Goal: Find specific page/section: Find specific page/section

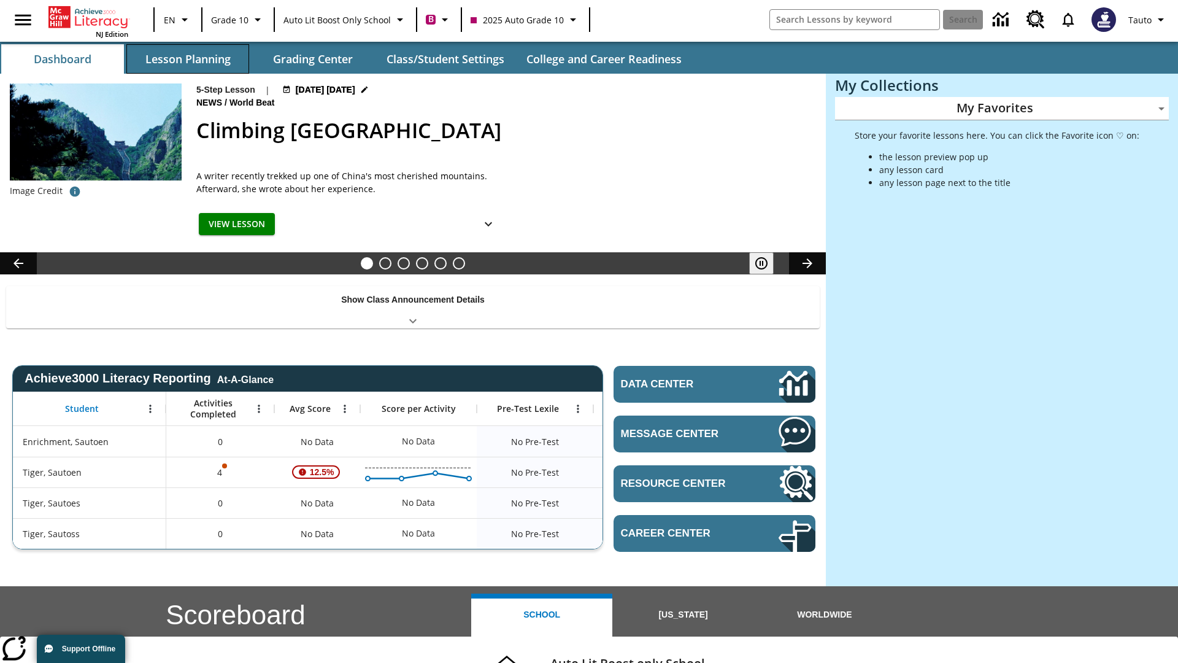
click at [188, 59] on button "Lesson Planning" at bounding box center [187, 58] width 123 height 29
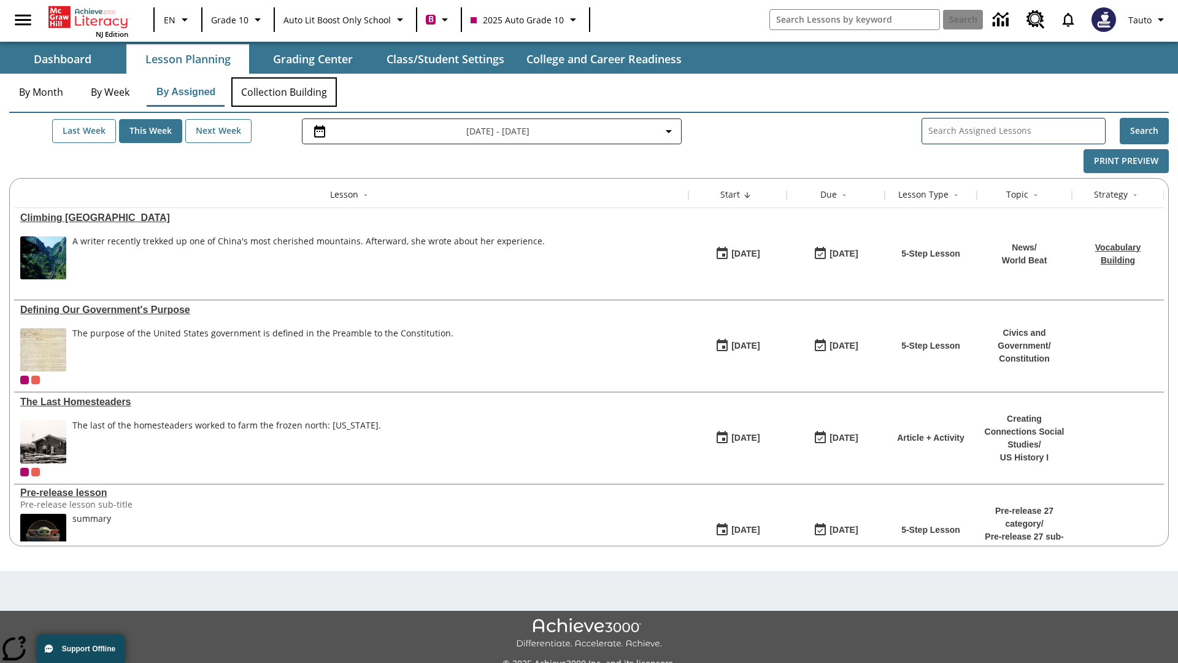
click at [283, 92] on button "Collection Building" at bounding box center [284, 91] width 106 height 29
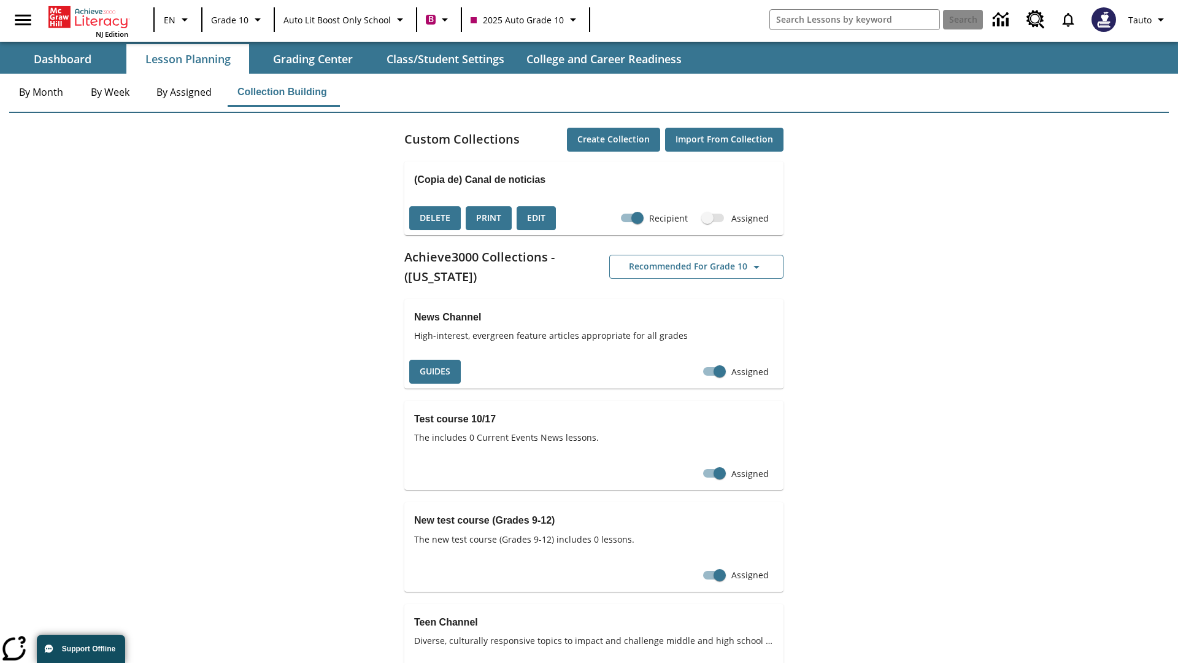
checkbox input "true"
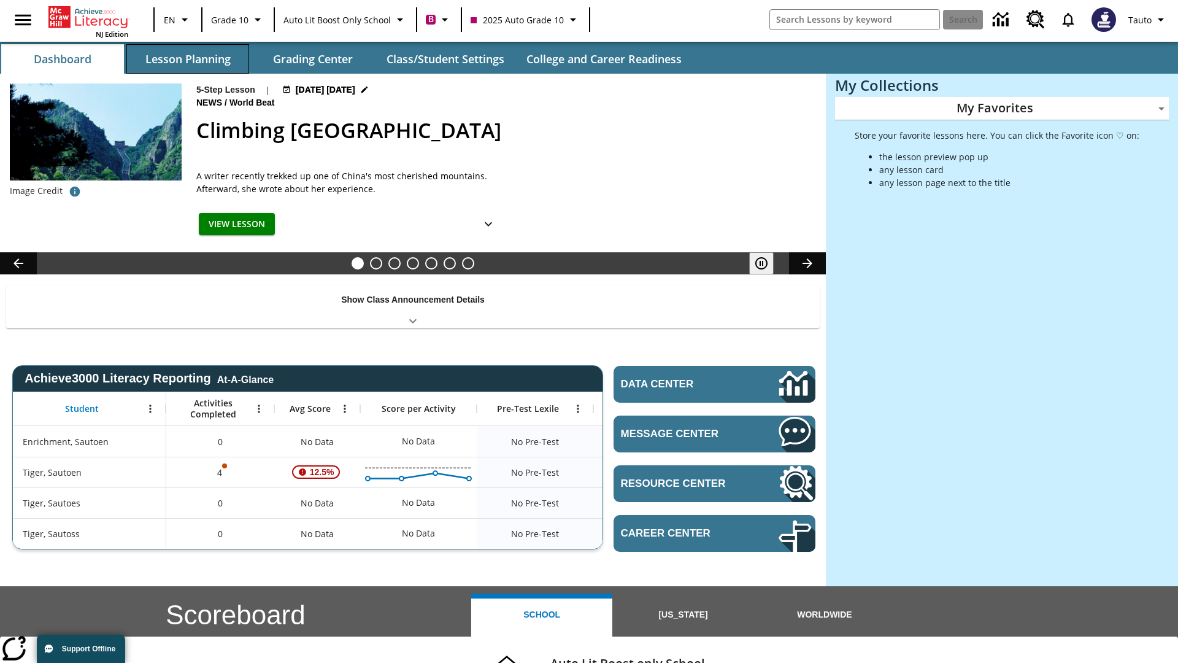
click at [188, 59] on button "Lesson Planning" at bounding box center [187, 58] width 123 height 29
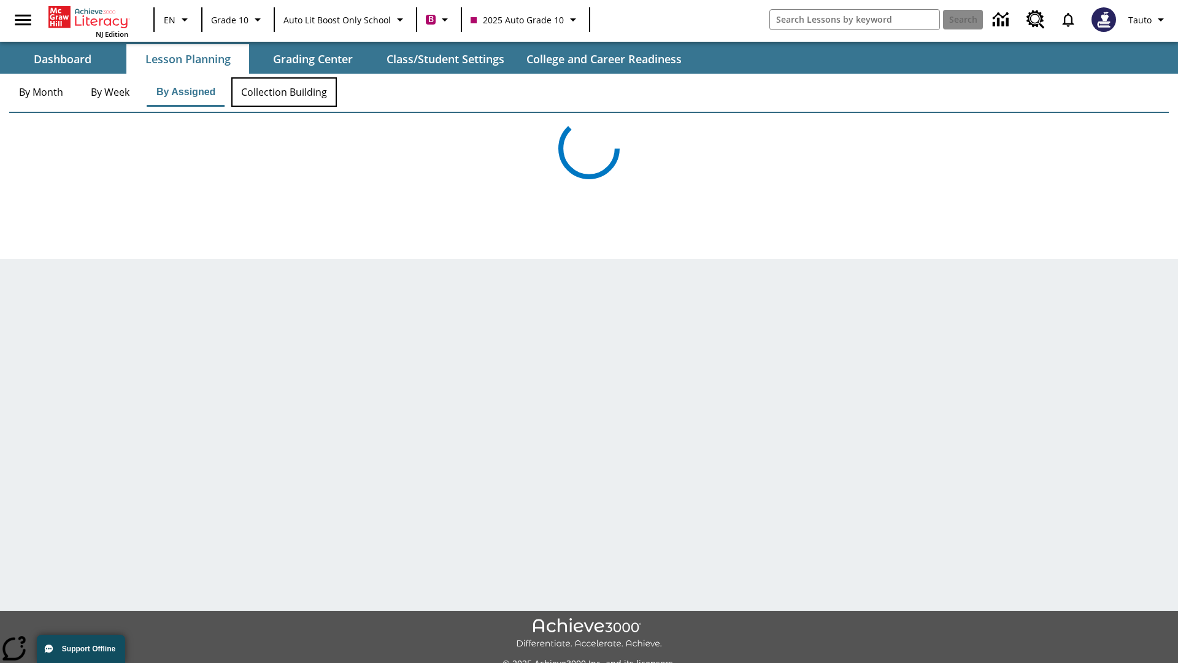
click at [283, 92] on button "Collection Building" at bounding box center [284, 91] width 106 height 29
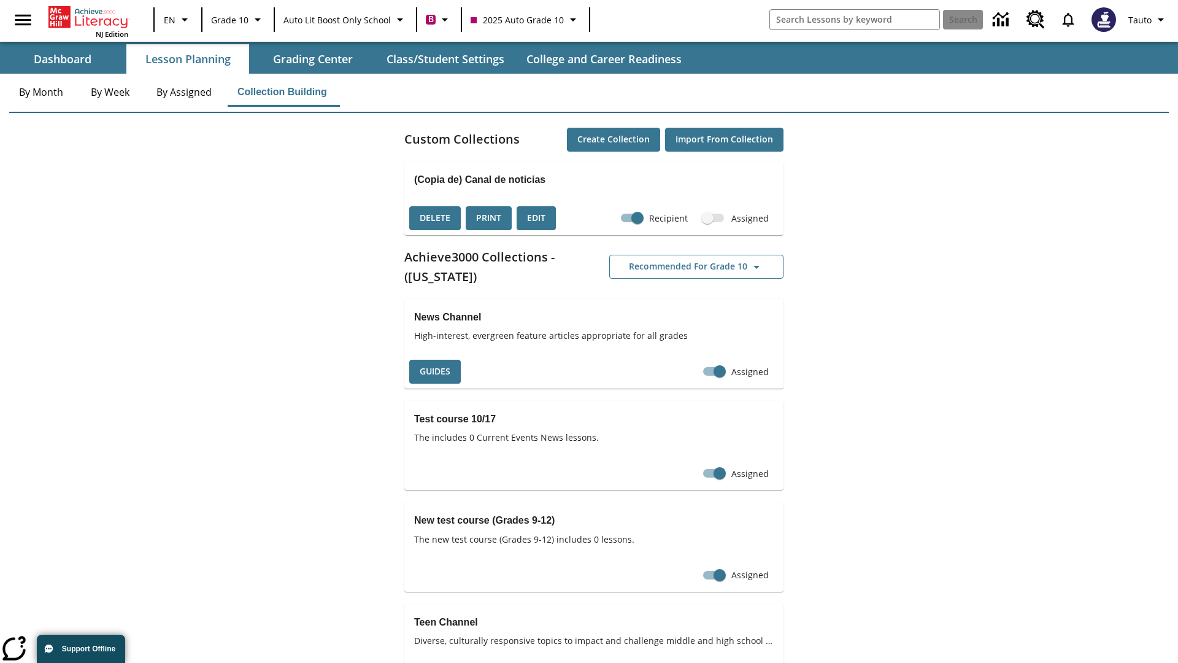
checkbox input "false"
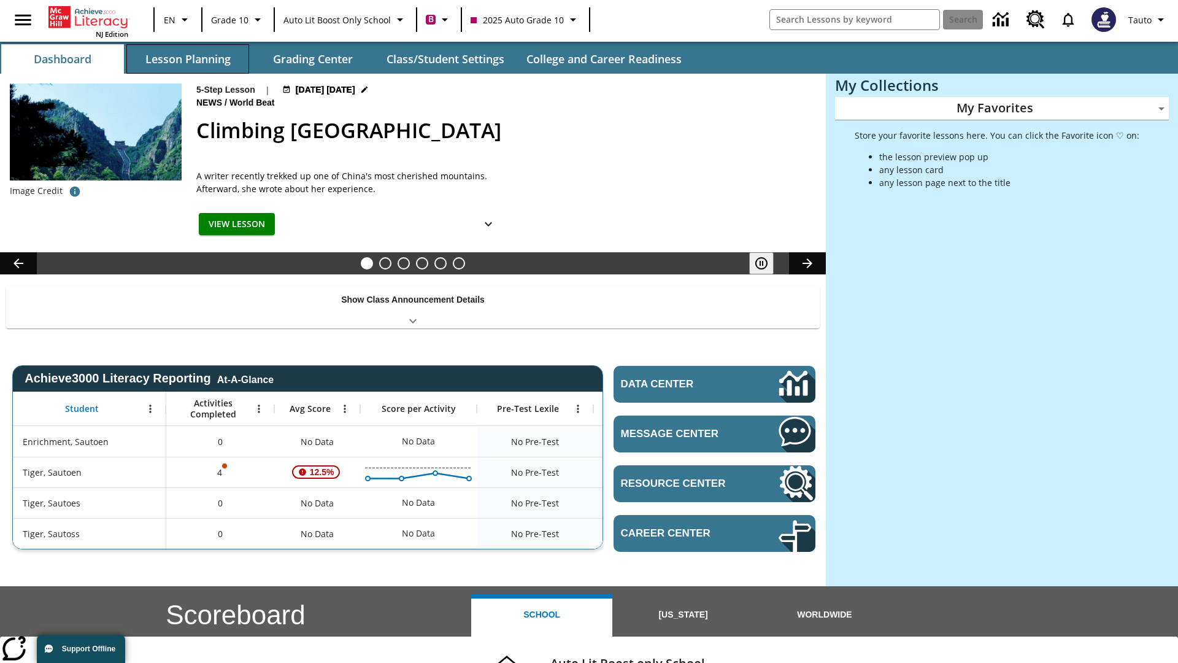
click at [188, 59] on button "Lesson Planning" at bounding box center [187, 58] width 123 height 29
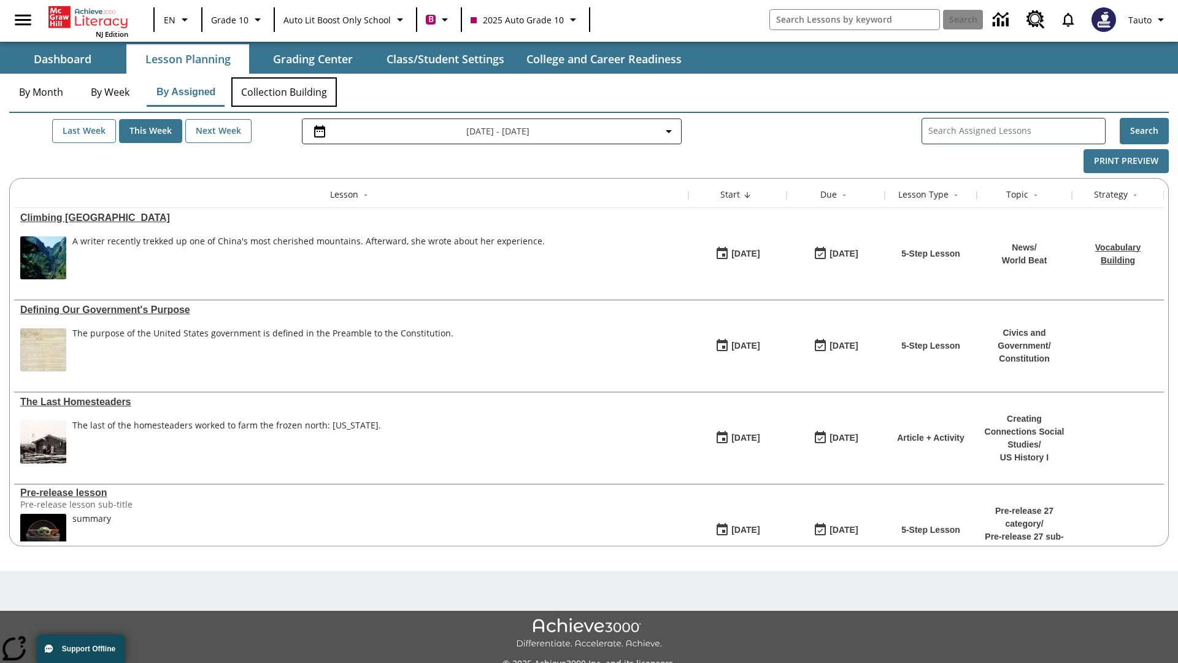
click at [283, 92] on button "Collection Building" at bounding box center [284, 91] width 106 height 29
